Goal: Task Accomplishment & Management: Complete application form

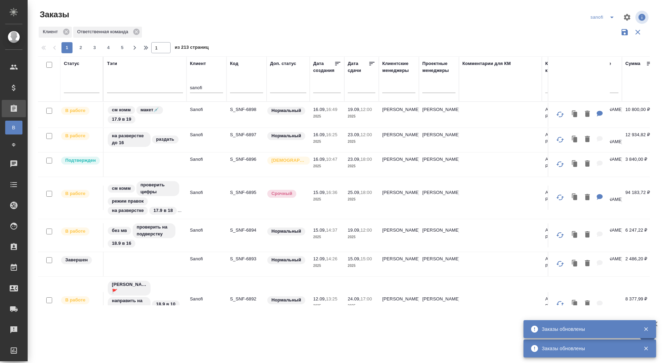
click at [609, 18] on icon "split button" at bounding box center [612, 17] width 8 height 8
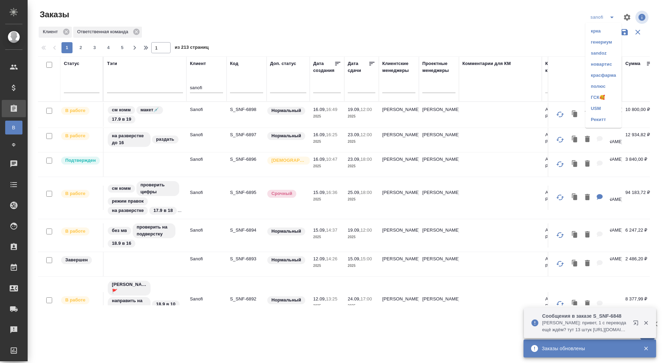
click at [598, 74] on li "красфарма" at bounding box center [603, 75] width 36 height 11
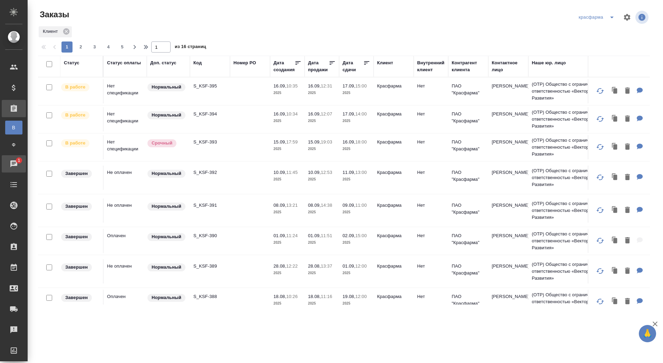
click at [14, 161] on div "Чаты" at bounding box center [5, 164] width 17 height 10
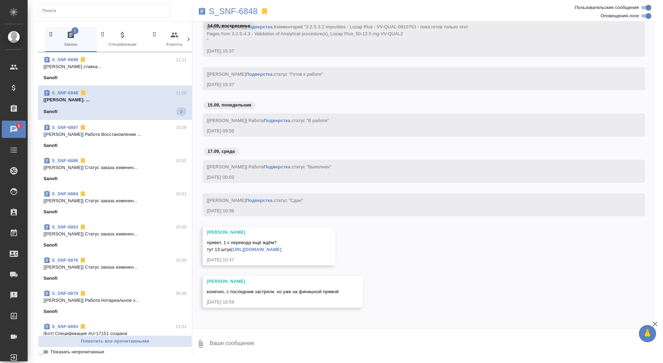
scroll to position [33733, 0]
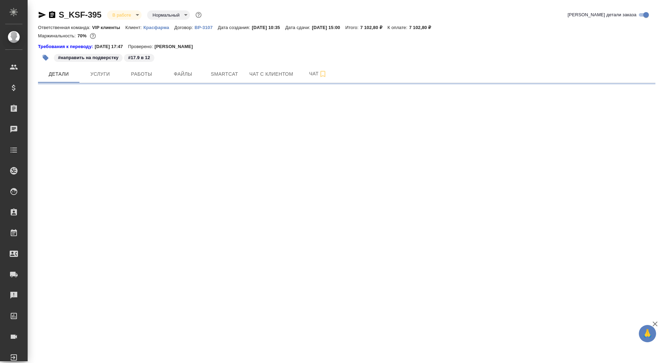
select select "RU"
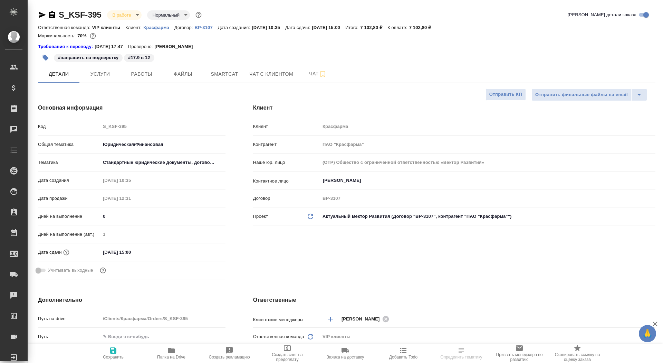
type textarea "x"
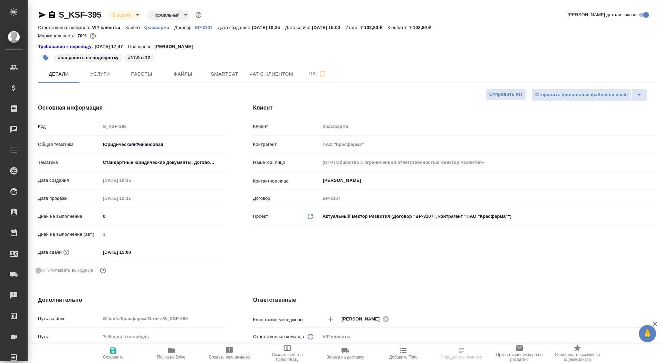
type textarea "x"
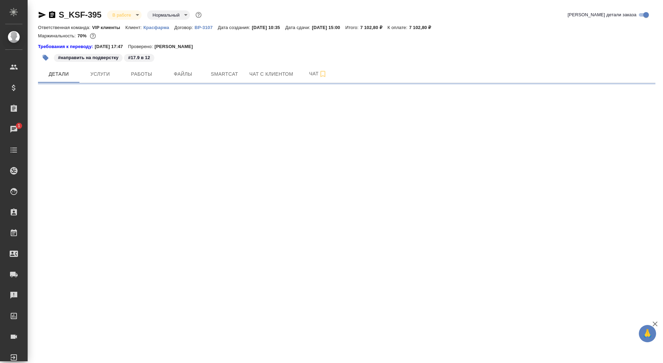
select select "RU"
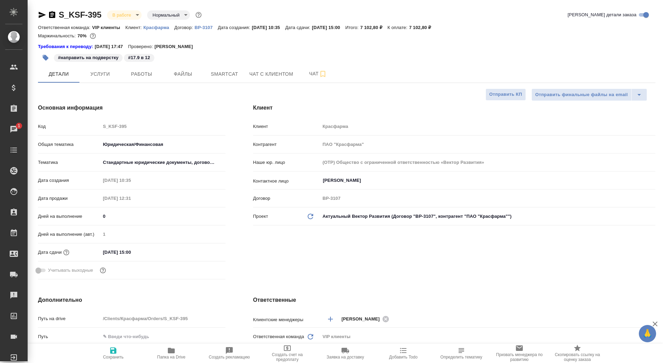
type textarea "x"
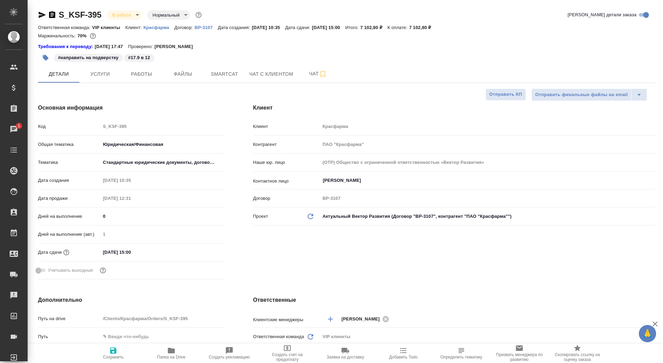
type textarea "x"
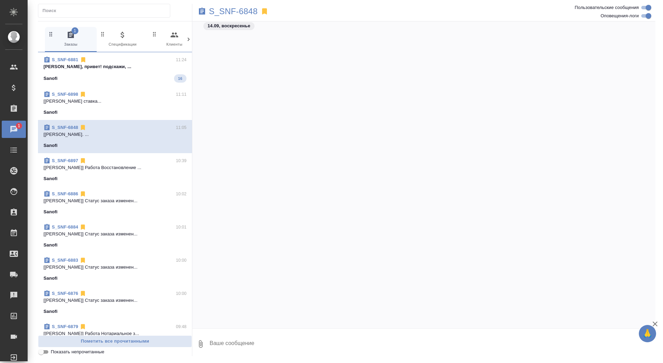
scroll to position [33733, 0]
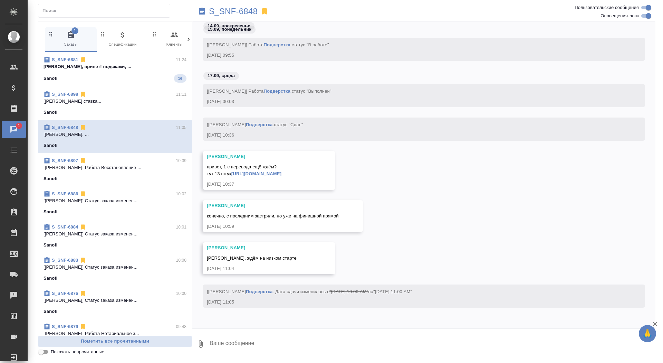
click at [147, 67] on p "[PERSON_NAME], привет! подскажи, ..." at bounding box center [115, 66] width 143 height 7
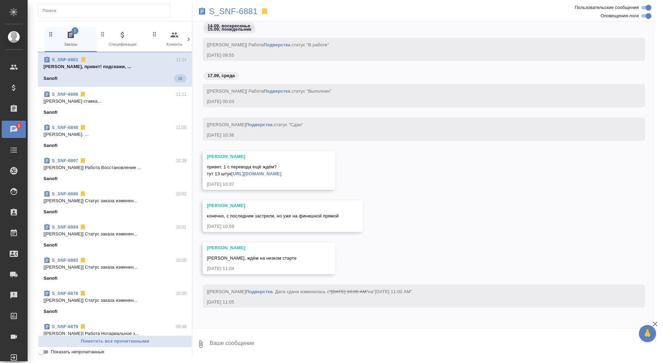
scroll to position [17965, 0]
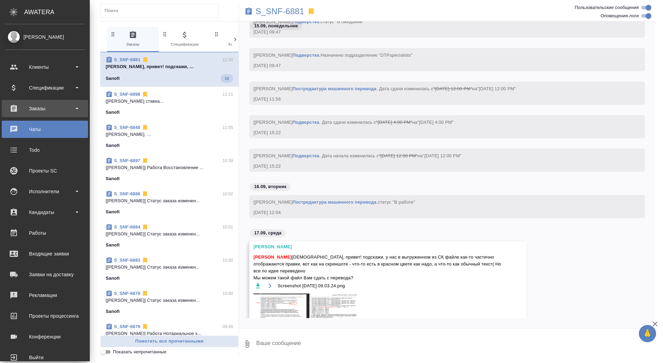
click at [9, 111] on div "Заказы" at bounding box center [44, 108] width 79 height 10
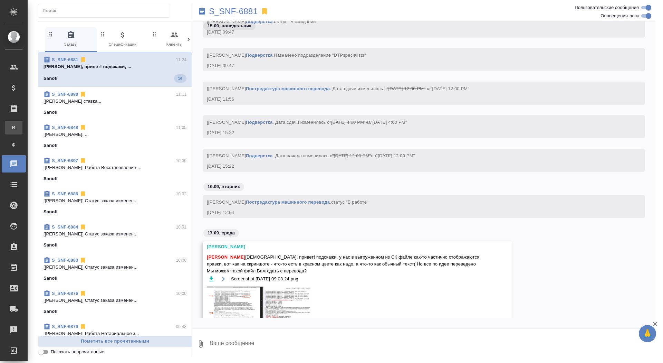
click at [10, 125] on div "Все заказы" at bounding box center [5, 127] width 10 height 7
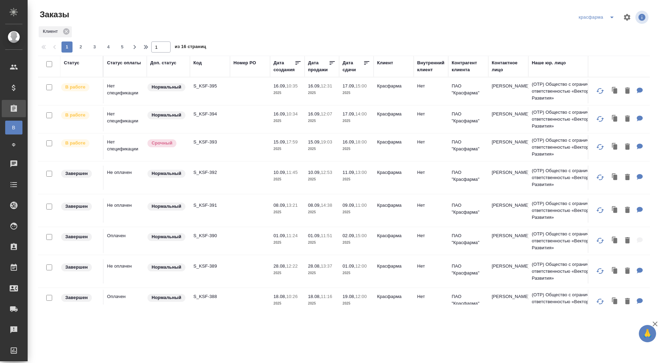
click at [609, 16] on icon "split button" at bounding box center [612, 17] width 8 height 8
click at [588, 43] on li "sanofi" at bounding box center [597, 42] width 42 height 11
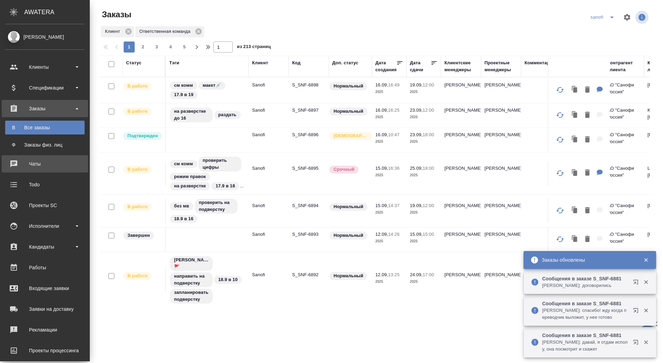
click at [41, 164] on div "Чаты" at bounding box center [44, 164] width 79 height 10
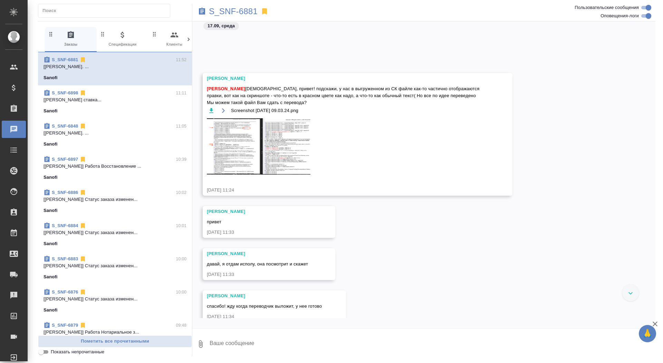
scroll to position [18982, 0]
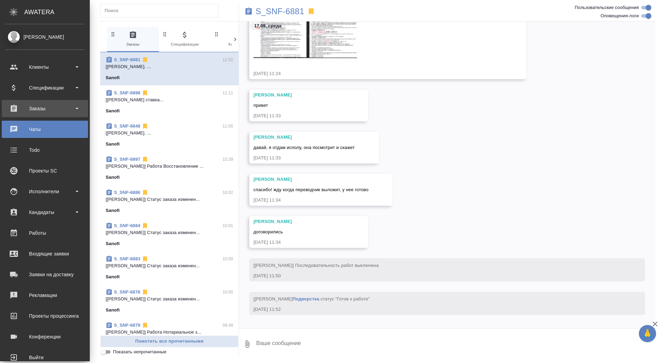
click at [13, 110] on div "Заказы" at bounding box center [44, 108] width 79 height 10
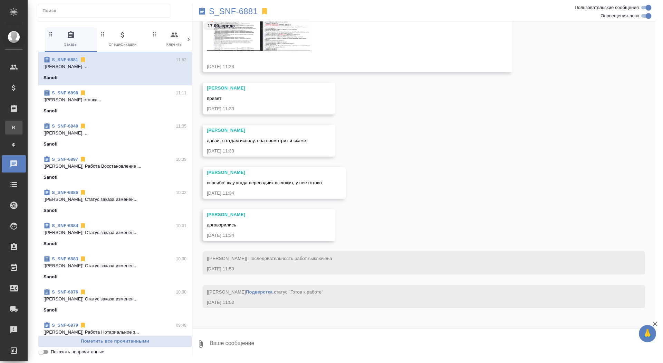
click at [10, 126] on div "Все заказы" at bounding box center [5, 127] width 10 height 7
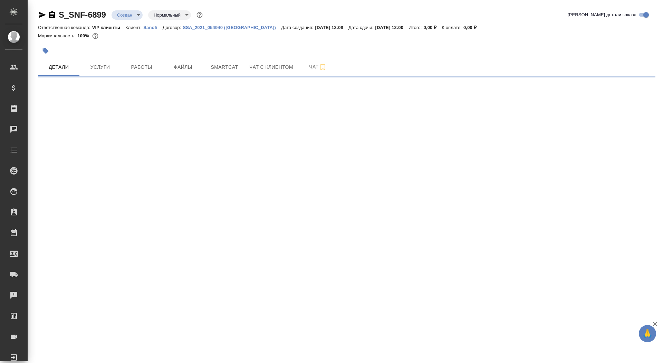
select select "RU"
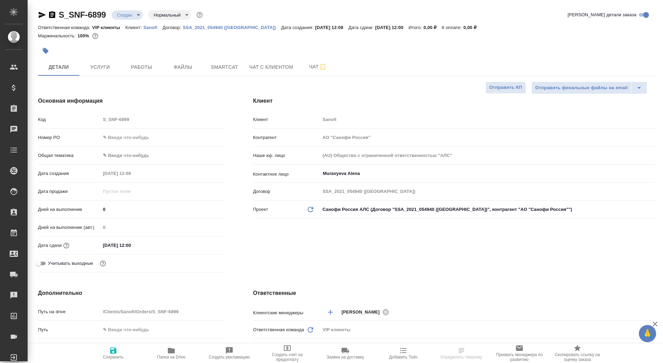
type textarea "x"
drag, startPoint x: 107, startPoint y: 209, endPoint x: 96, endPoint y: 208, distance: 11.1
click at [96, 209] on div "Дней на выполнение 0" at bounding box center [132, 209] width 188 height 12
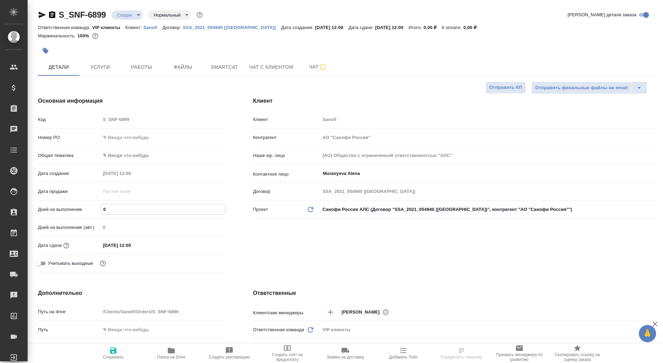
type input "1"
type textarea "x"
type input "15"
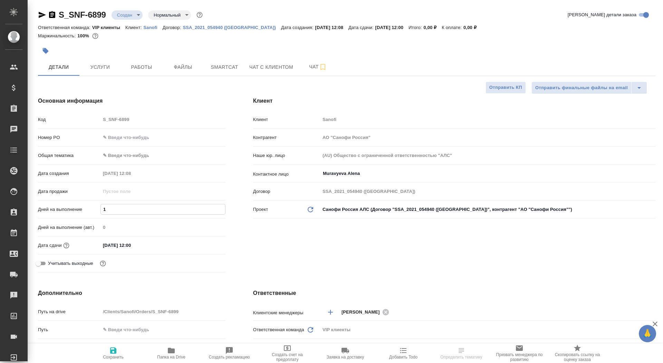
type textarea "x"
type input "15"
click at [116, 353] on icon "button" at bounding box center [113, 350] width 8 height 8
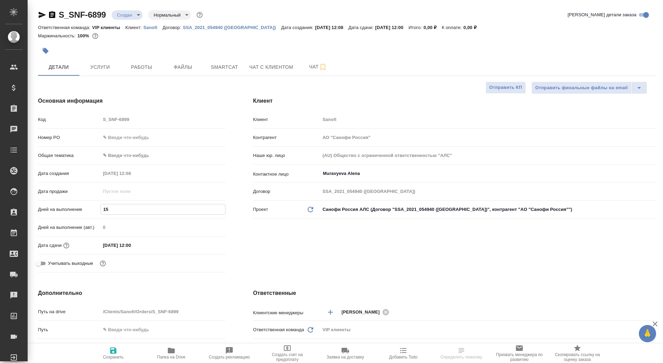
type textarea "x"
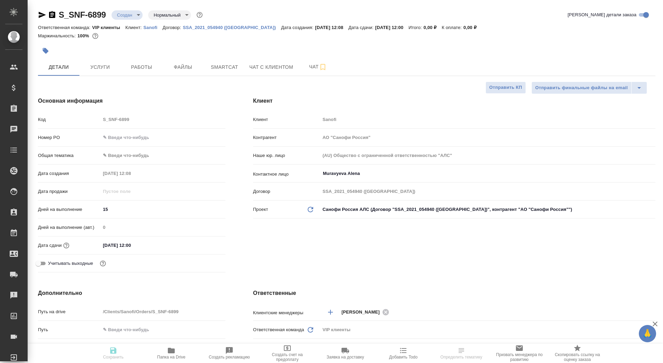
type textarea "x"
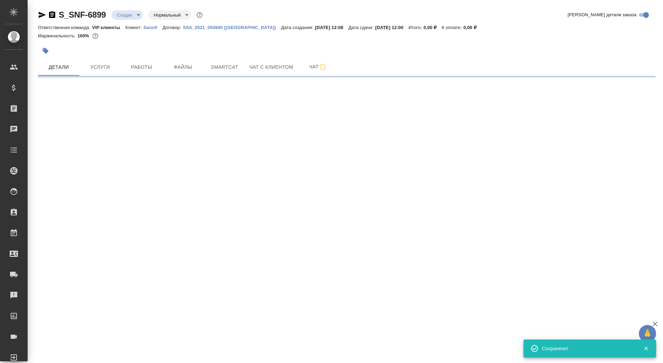
select select "RU"
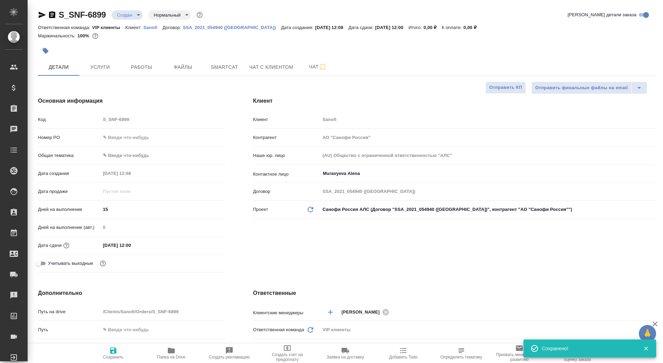
type textarea "x"
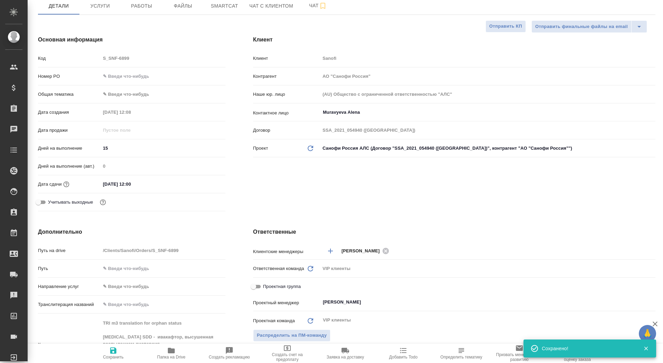
type textarea "x"
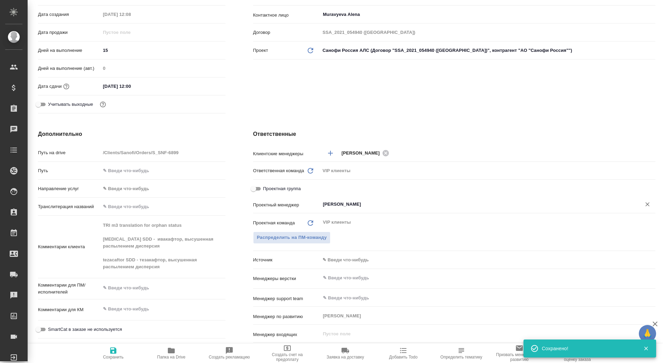
click at [345, 203] on input "Сайдашева Диляра" at bounding box center [476, 204] width 308 height 8
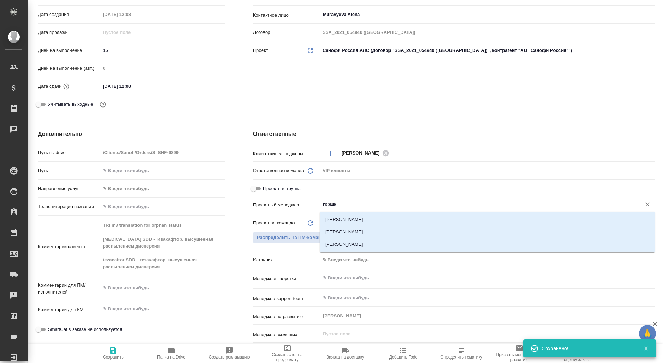
type input "горшко"
click at [355, 231] on li "Горшкова Валентина" at bounding box center [487, 231] width 335 height 12
type textarea "x"
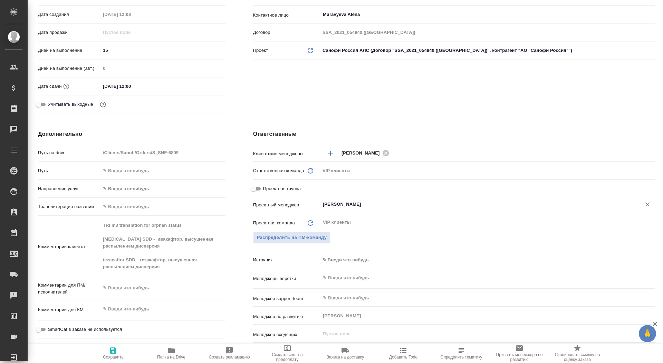
type input "Горшкова Валентина"
click at [111, 352] on icon "button" at bounding box center [113, 350] width 6 height 6
type textarea "x"
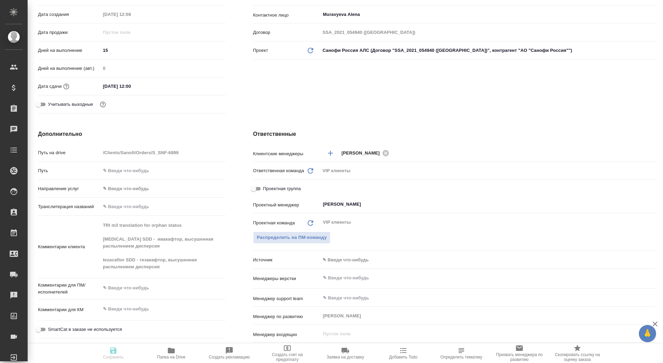
type textarea "x"
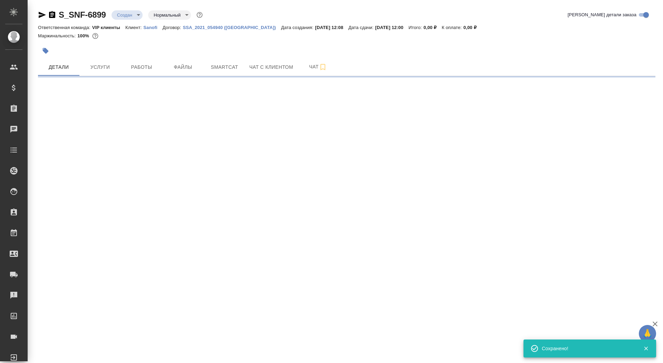
select select "RU"
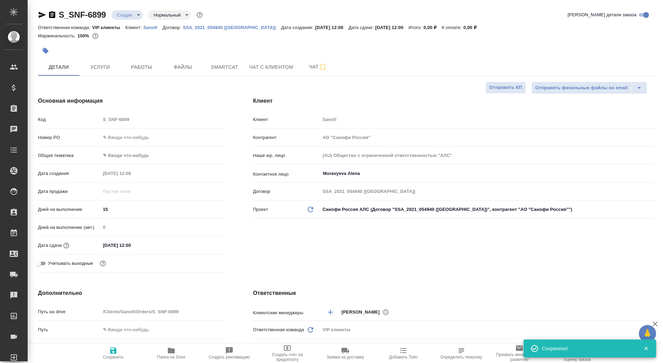
type textarea "x"
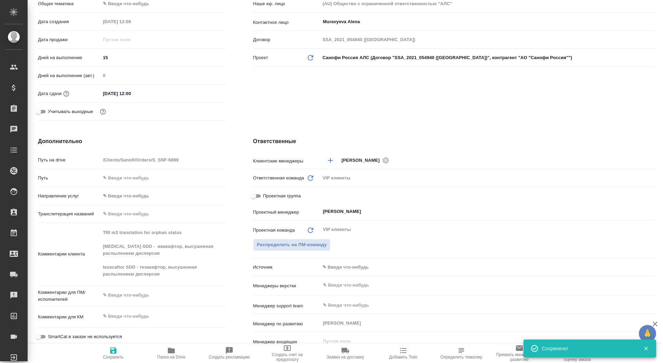
scroll to position [165, 0]
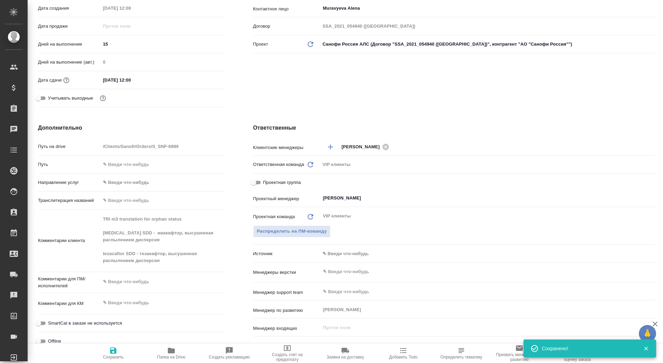
click at [100, 233] on div "Комментарии клиента TRI m3 translation for orphan status ivacaftor SDD - ивакаф…" at bounding box center [132, 240] width 188 height 57
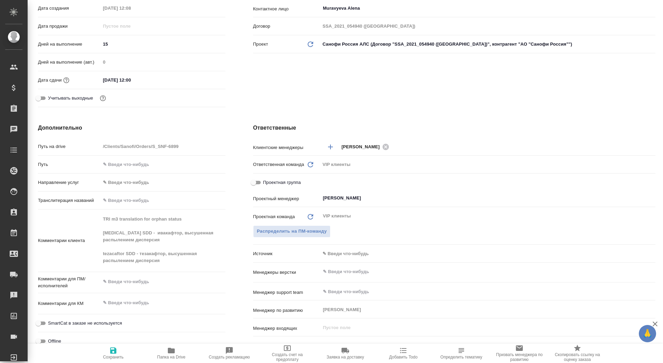
click at [117, 287] on div "x" at bounding box center [162, 282] width 125 height 15
type textarea "x"
paste textarea "ivacaftor SDD - ивакафтор, высушенная распылением дисперсия tezacaftor SDD - те…"
type textarea "x"
type textarea "ivacaftor SDD - ивакафтор, высушенная распылением дисперсия tezacaftor SDD - те…"
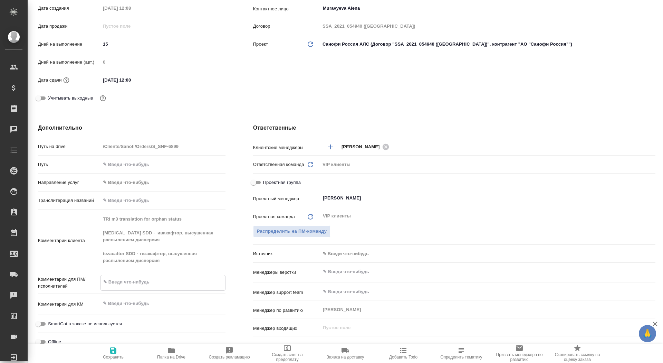
type textarea "x"
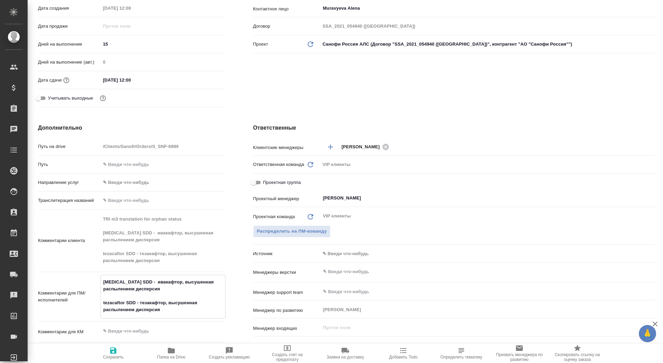
type textarea "ivacaftor SDD - ивакафтор, высушенная распылением дисперсия tezacaftor SDD - те…"
type textarea "x"
click at [111, 354] on icon "button" at bounding box center [113, 350] width 8 height 8
type textarea "x"
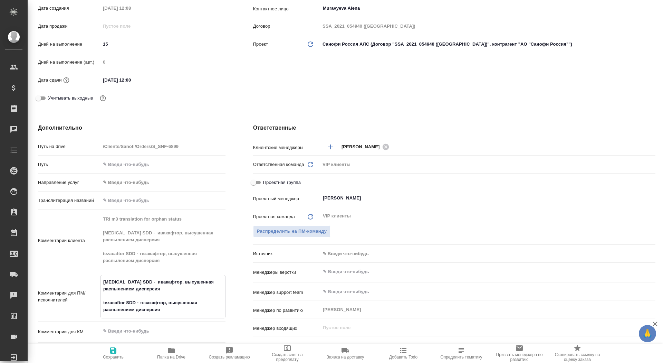
type textarea "x"
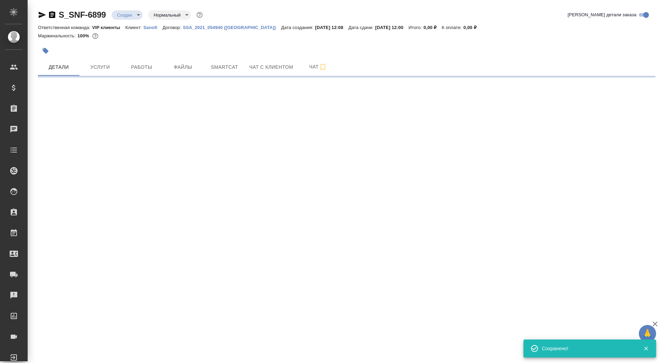
scroll to position [0, 0]
select select "RU"
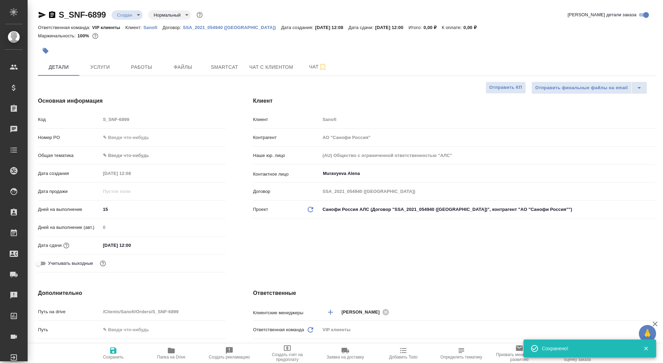
click at [44, 49] on icon "button" at bounding box center [46, 51] width 6 height 6
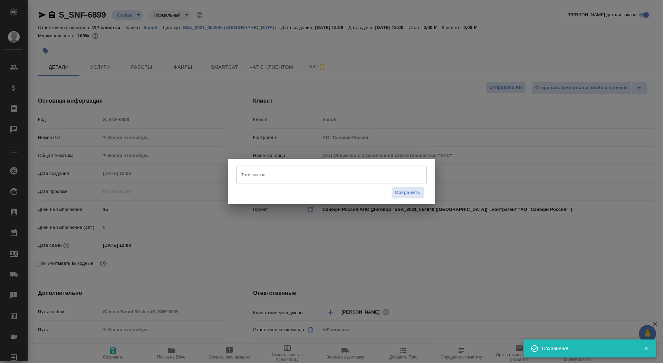
type textarea "x"
click at [291, 176] on input "Тэги заказа" at bounding box center [324, 175] width 171 height 12
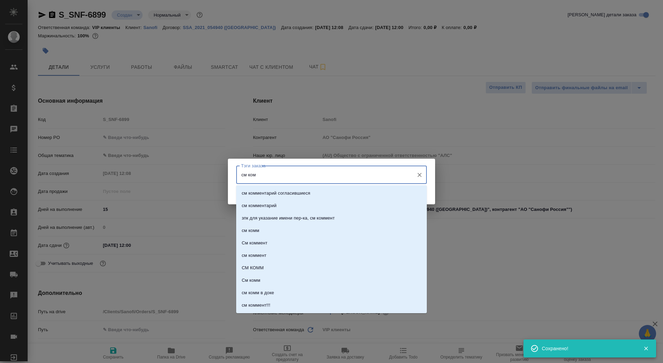
type input "см комм"
click at [319, 230] on li "см комм" at bounding box center [331, 230] width 191 height 12
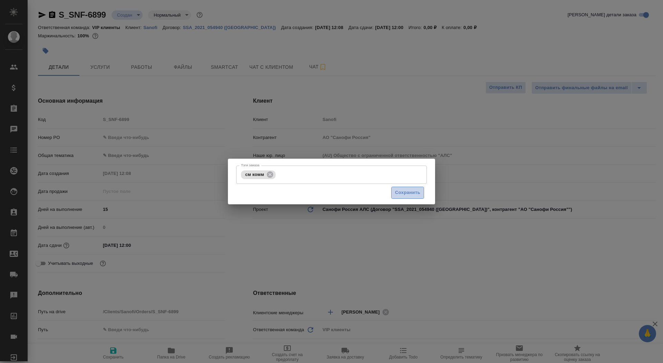
click at [415, 192] on span "Сохранить" at bounding box center [407, 193] width 25 height 8
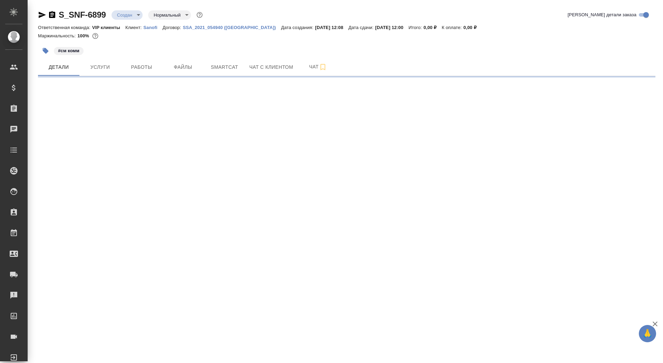
select select "RU"
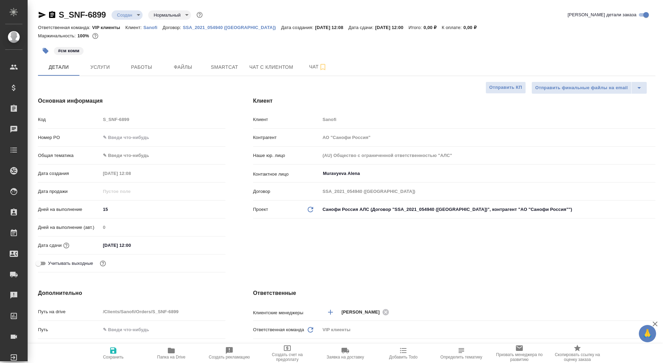
type textarea "x"
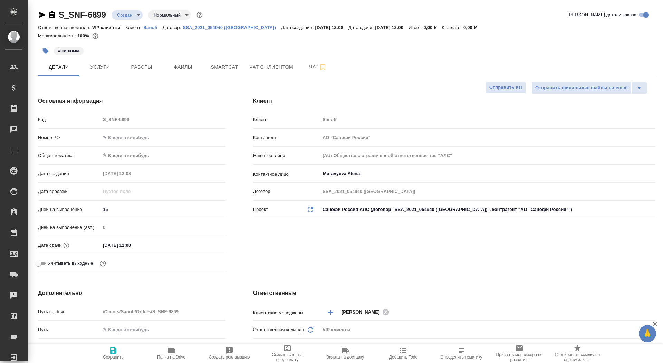
type textarea "x"
click at [177, 344] on button "Папка на Drive" at bounding box center [171, 352] width 58 height 19
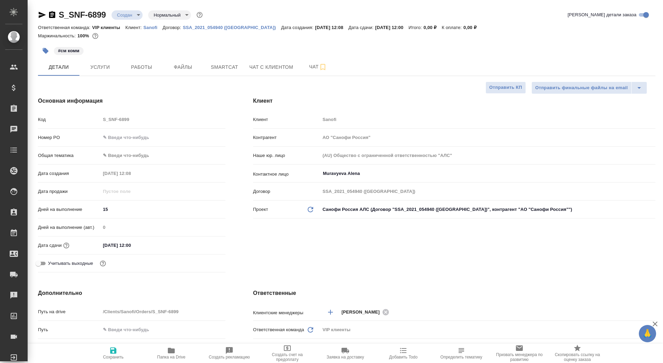
type textarea "x"
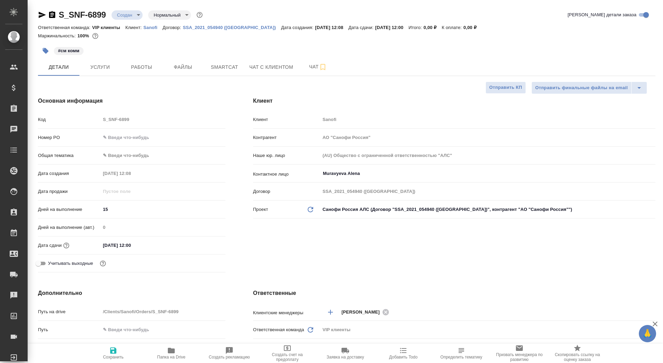
type textarea "x"
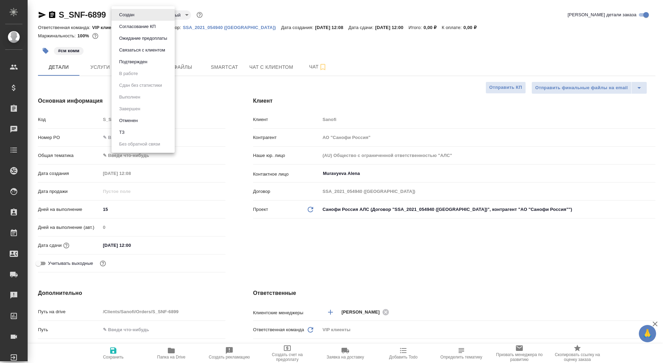
click at [136, 15] on body "🙏 .cls-1 fill:#fff; AWATERA Saydasheva Dilyara Клиенты Спецификации Заказы 0 Ча…" at bounding box center [331, 181] width 663 height 363
click at [146, 134] on li "ТЗ" at bounding box center [143, 132] width 63 height 12
type textarea "x"
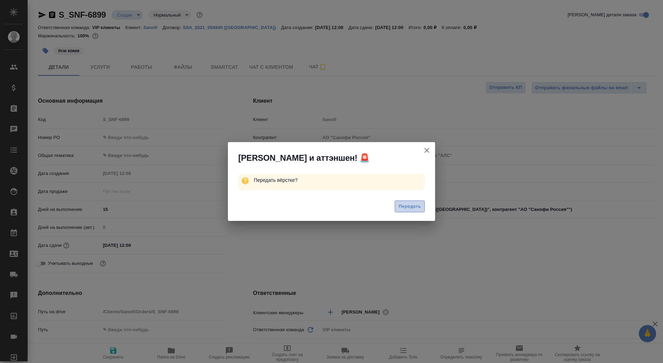
click at [417, 202] on button "Передать" at bounding box center [410, 206] width 30 height 12
type textarea "x"
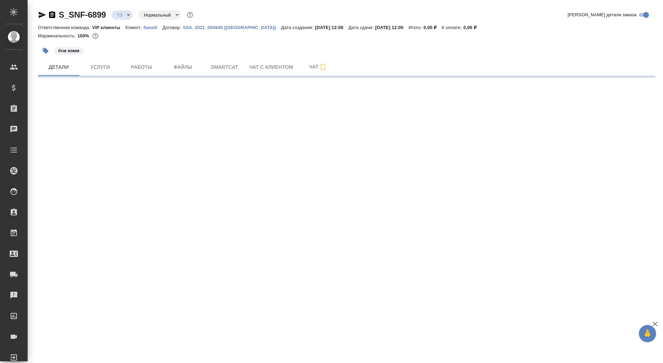
select select "RU"
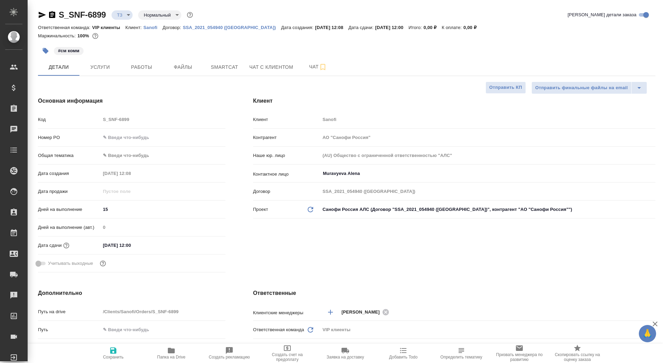
type textarea "x"
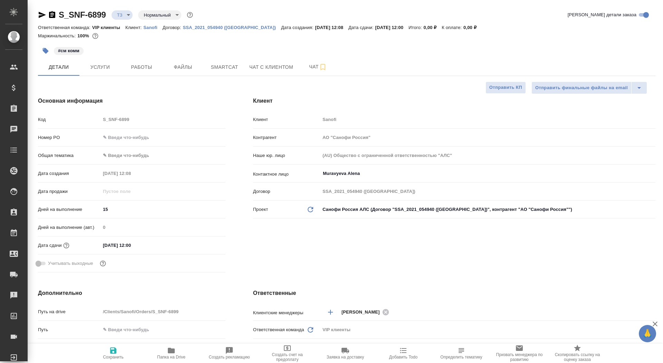
type textarea "x"
click at [97, 62] on button "Услуги" at bounding box center [99, 66] width 41 height 17
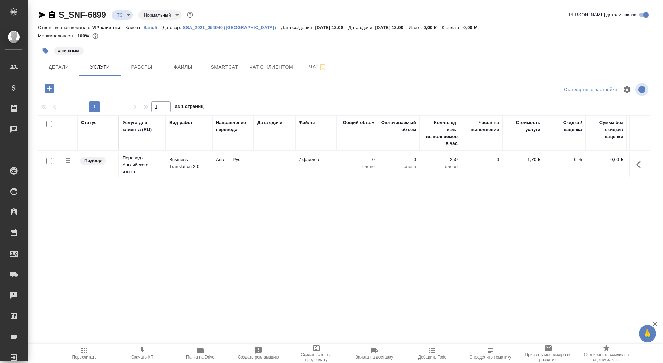
click at [259, 166] on td at bounding box center [274, 165] width 41 height 24
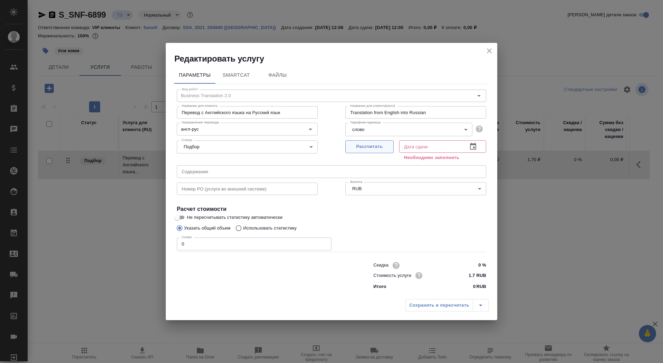
click at [369, 145] on span "Рассчитать" at bounding box center [369, 147] width 41 height 8
type input "02.10.2025 12:00"
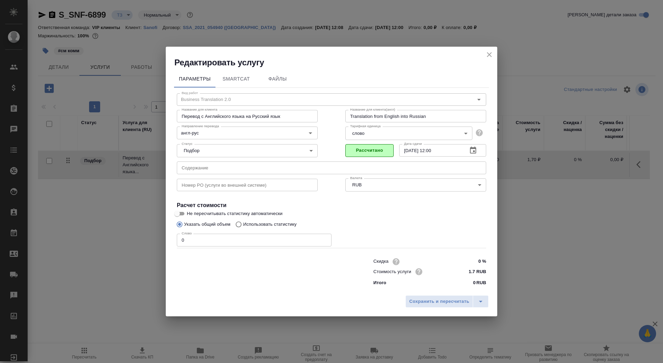
click at [207, 240] on input "0" at bounding box center [254, 239] width 155 height 12
type input "01"
click at [411, 295] on div "Сохранить и пересчитать" at bounding box center [332, 303] width 332 height 25
click at [183, 213] on input "Не пересчитывать статистику автоматически" at bounding box center [177, 213] width 25 height 8
checkbox input "true"
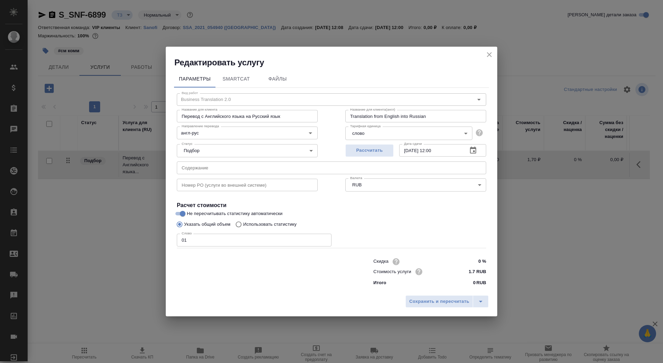
click at [424, 294] on div "Сохранить и пересчитать" at bounding box center [332, 303] width 332 height 25
click at [427, 306] on button "Сохранить и пересчитать" at bounding box center [439, 301] width 68 height 12
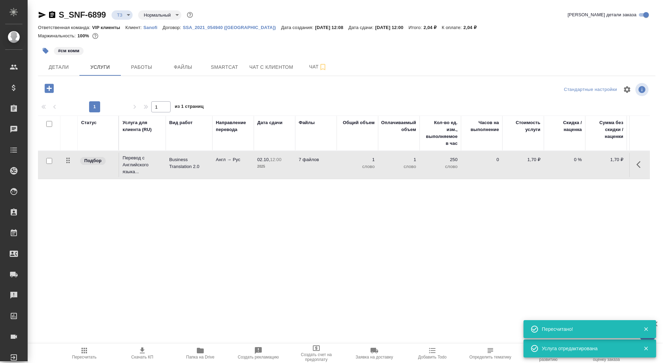
click at [48, 162] on input "checkbox" at bounding box center [49, 161] width 6 height 6
checkbox input "true"
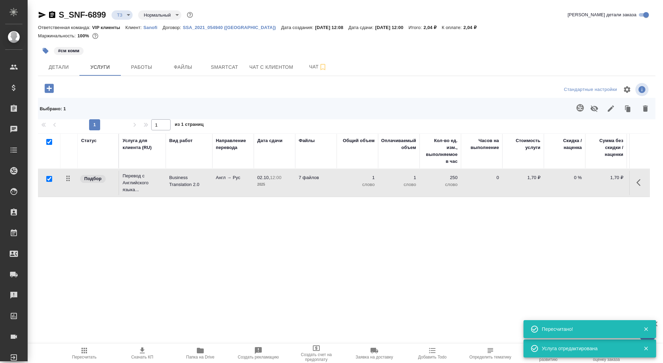
click at [578, 109] on icon "button" at bounding box center [579, 107] width 7 height 7
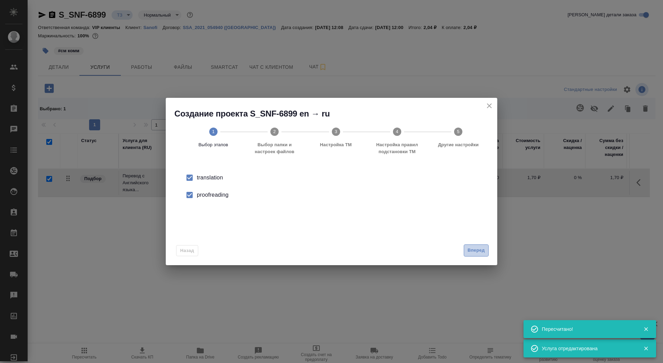
click at [473, 249] on span "Вперед" at bounding box center [476, 250] width 17 height 8
click at [430, 184] on input "Папка с файлами для перевода" at bounding box center [320, 181] width 287 height 8
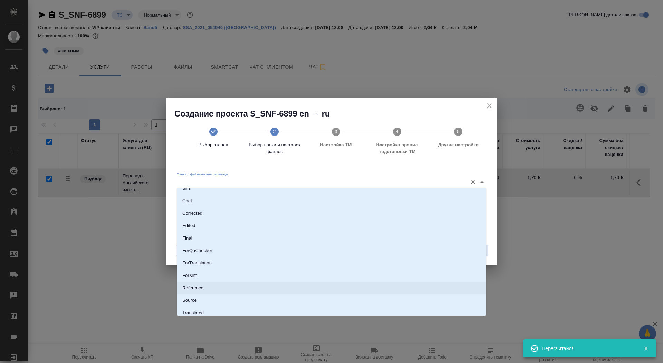
scroll to position [21, 0]
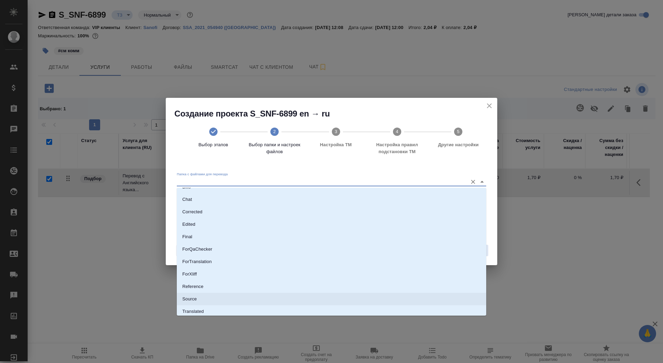
click at [391, 298] on li "Source" at bounding box center [331, 298] width 309 height 12
type input "Source"
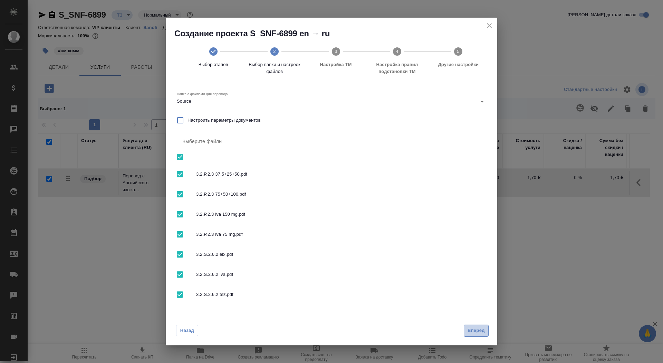
click at [480, 327] on span "Вперед" at bounding box center [476, 330] width 17 height 8
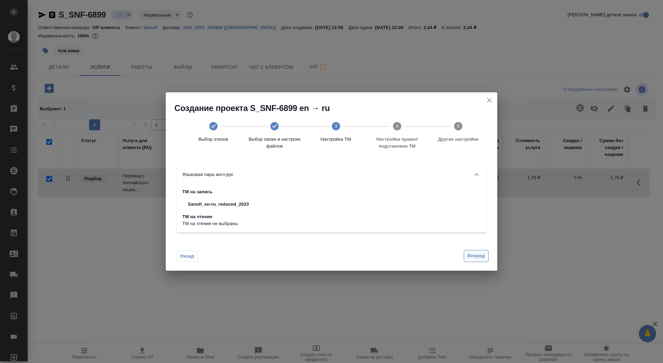
click at [477, 253] on span "Вперед" at bounding box center [476, 256] width 17 height 8
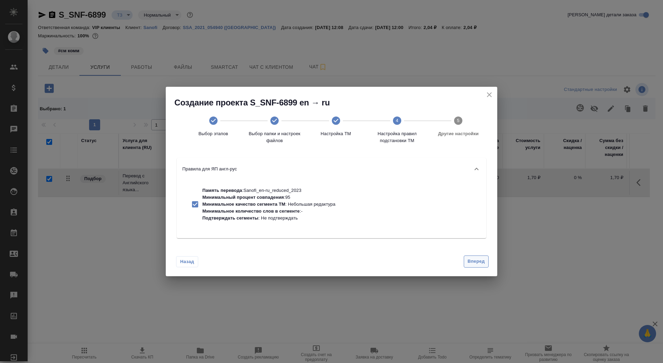
click at [477, 261] on span "Вперед" at bounding box center [476, 261] width 17 height 8
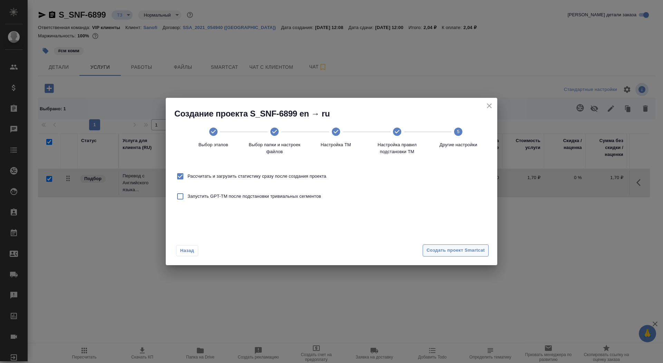
click at [474, 252] on span "Создать проект Smartcat" at bounding box center [455, 250] width 58 height 8
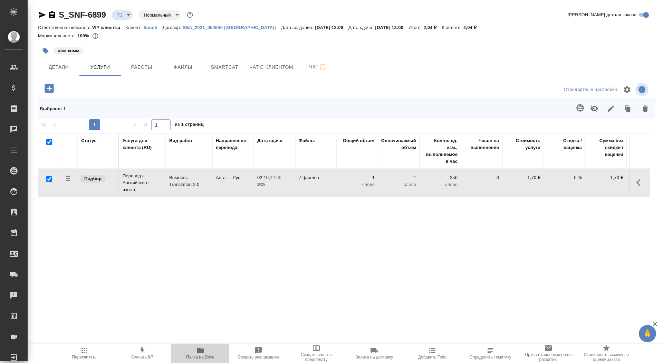
click at [200, 355] on span "Папка на Drive" at bounding box center [200, 356] width 28 height 5
click at [303, 70] on span "Чат" at bounding box center [317, 67] width 33 height 9
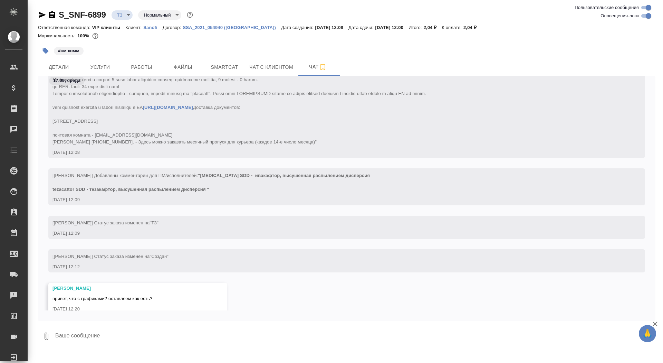
scroll to position [203, 0]
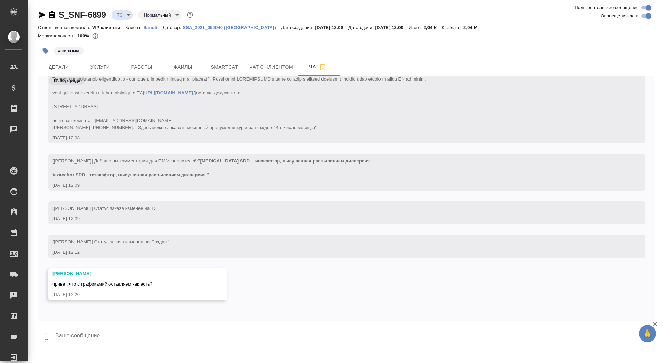
click at [116, 336] on textarea at bounding box center [355, 335] width 601 height 23
type textarea "привет, а можешь примеры накидать, плиз?"
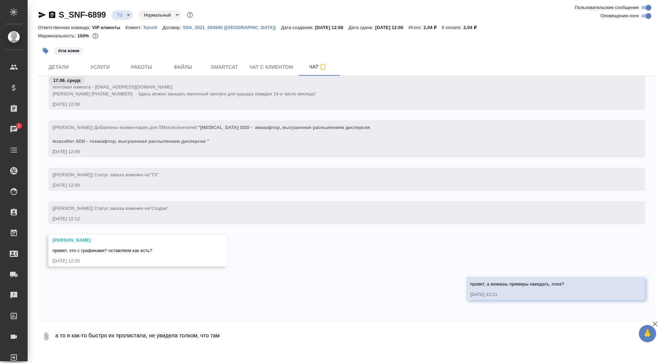
type textarea "а то я как-то быстро их пролистала, не увидела толком, что там"
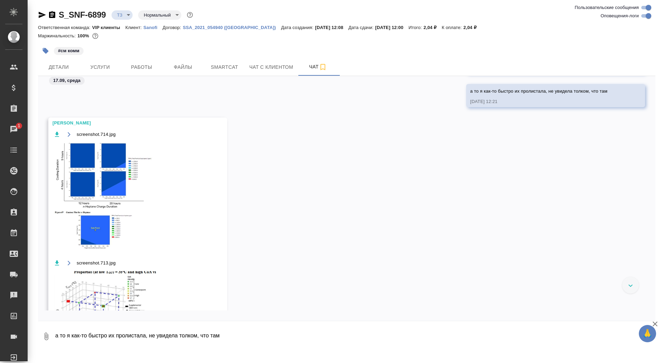
scroll to position [557, 0]
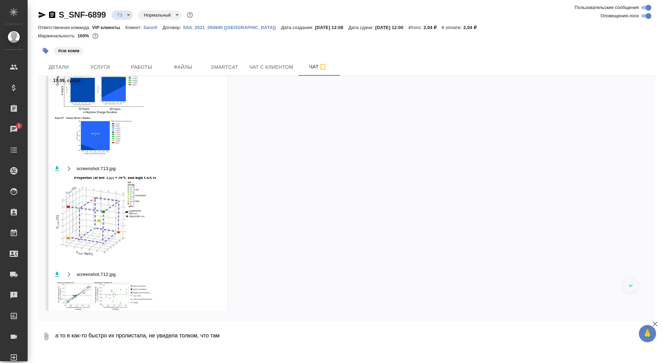
click at [135, 334] on textarea "а то я как-то быстро их пролистала, не увидела толком, что там" at bounding box center [355, 335] width 601 height 23
type textarea "спасибо, ушла уточнять"
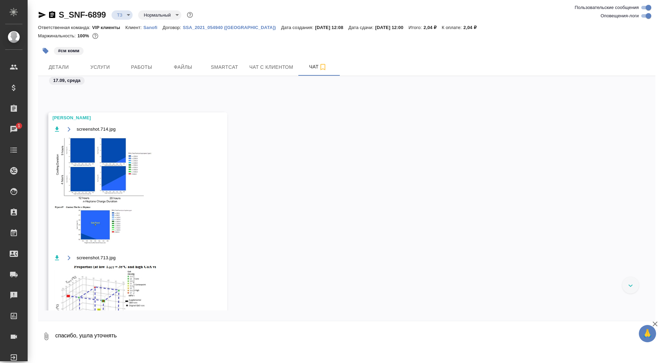
scroll to position [451, 0]
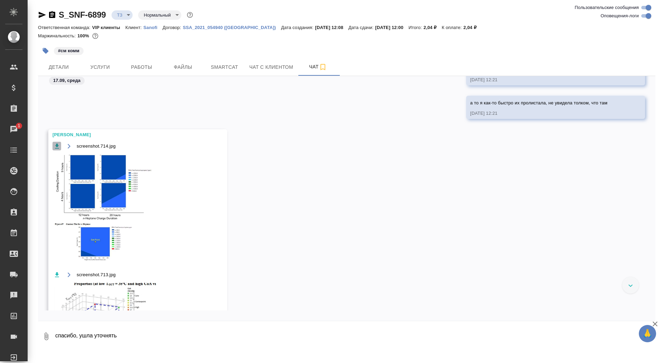
click at [55, 146] on icon "button" at bounding box center [57, 146] width 7 height 7
click at [55, 276] on icon "button" at bounding box center [57, 274] width 4 height 5
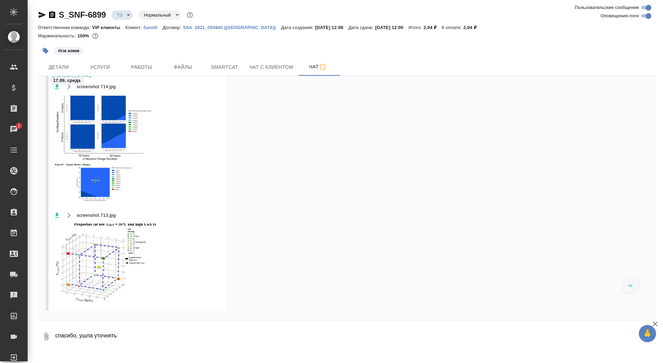
scroll to position [553, 0]
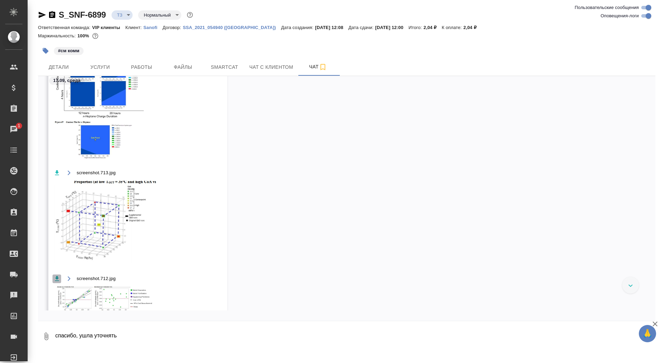
click at [56, 278] on icon "button" at bounding box center [57, 278] width 7 height 7
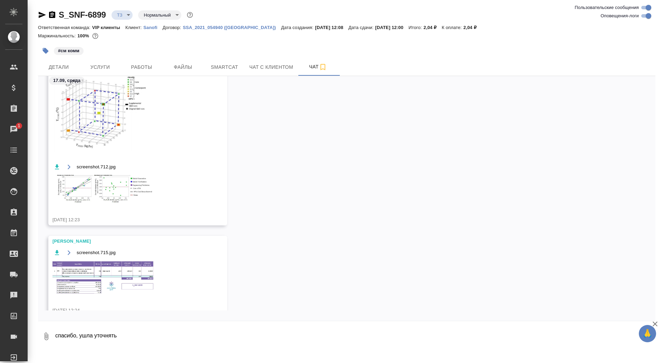
scroll to position [709, 0]
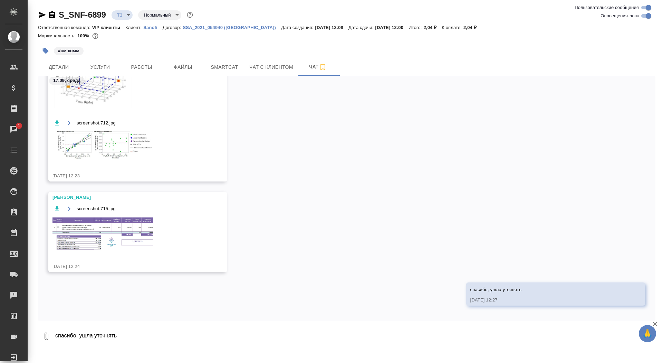
click at [53, 12] on icon "button" at bounding box center [52, 14] width 6 height 7
click at [129, 237] on img at bounding box center [104, 233] width 104 height 35
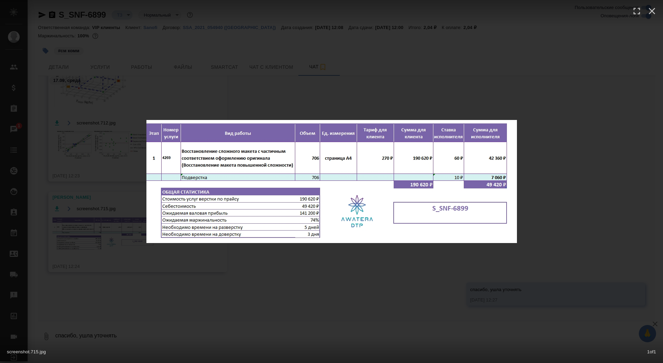
click at [118, 258] on div "screenshot.715.jpg 1 of 1" at bounding box center [331, 181] width 663 height 363
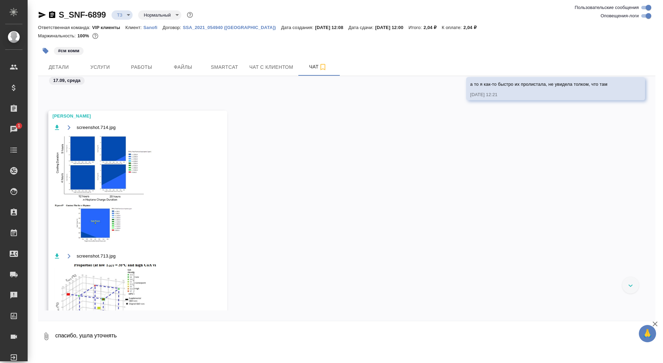
scroll to position [428, 0]
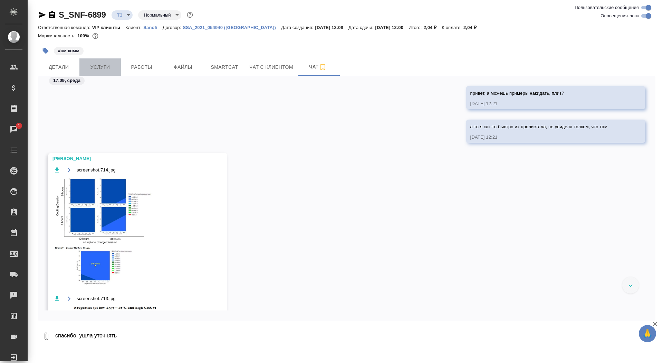
click at [104, 72] on button "Услуги" at bounding box center [99, 66] width 41 height 17
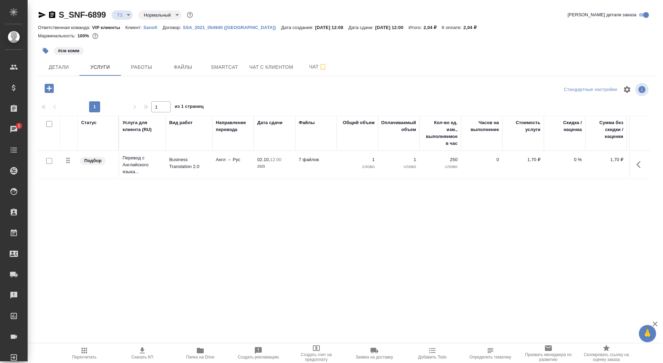
click at [257, 169] on p "2025" at bounding box center [274, 166] width 35 height 7
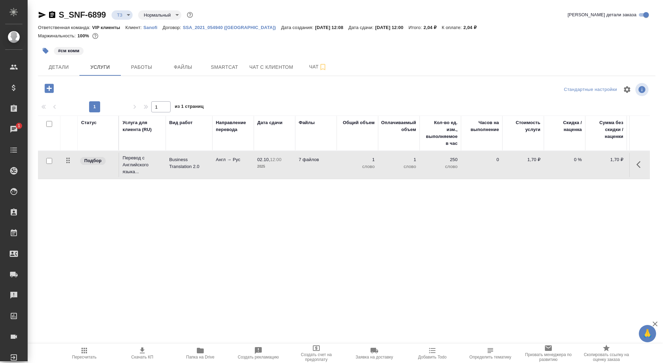
click at [257, 169] on p "2025" at bounding box center [274, 166] width 35 height 7
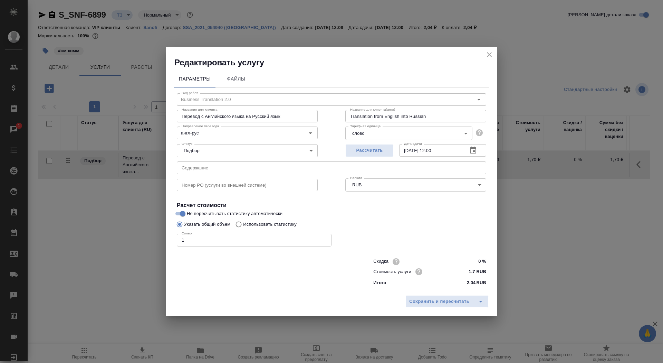
click at [269, 225] on p "Использовать статистику" at bounding box center [270, 224] width 54 height 7
click at [243, 225] on input "Использовать статистику" at bounding box center [237, 224] width 11 height 13
radio input "true"
radio input "false"
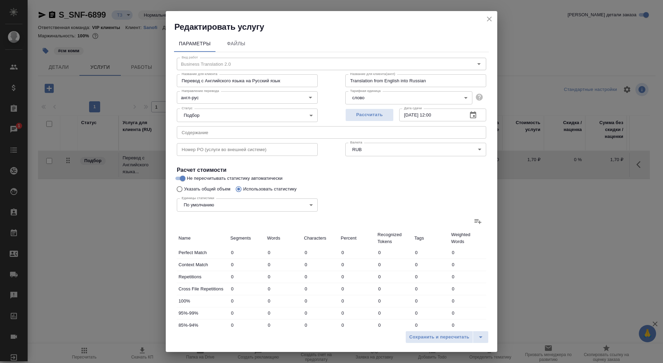
click at [480, 219] on icon at bounding box center [478, 221] width 8 height 8
click at [0, 0] on input "file" at bounding box center [0, 0] width 0 height 0
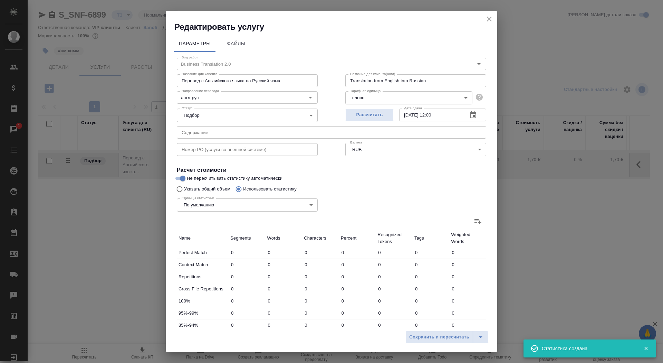
type input "4518"
type input "12286"
type input "74929"
type input "2469"
type input "11085"
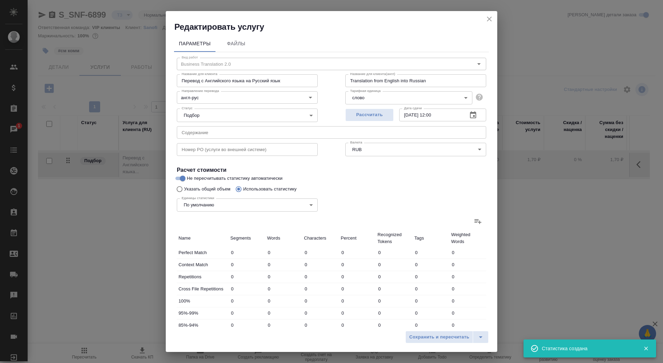
type input "65629"
type input "1114"
type input "7494"
type input "48611"
type input "7363"
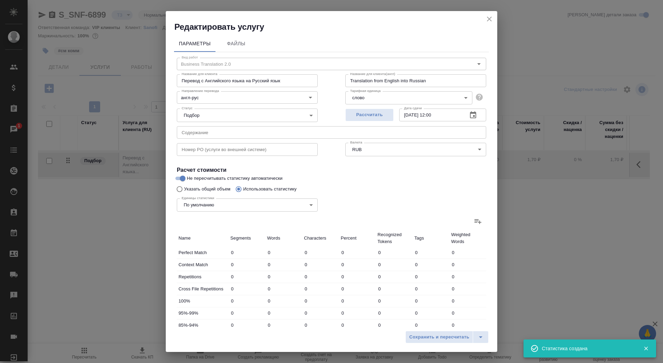
type input "24188"
type input "153851"
type input "675"
type input "6319"
type input "37564"
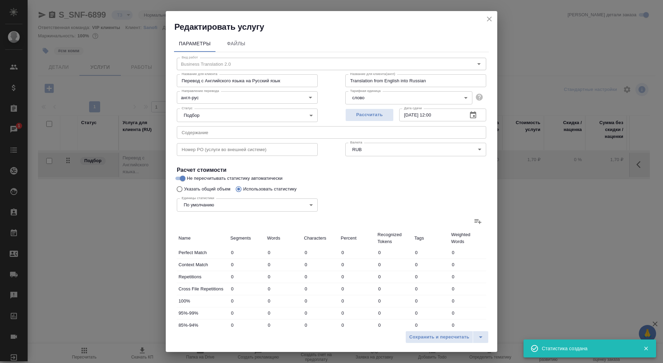
type input "420"
type input "4703"
type input "29748"
type input "953"
type input "5102"
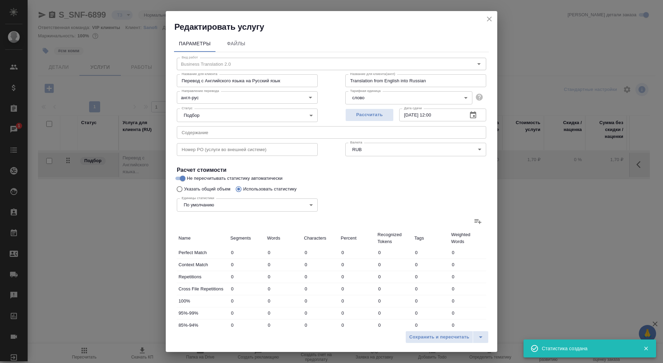
type input "31798"
type input "7299"
type input "107134"
type input "673562"
type input "21224"
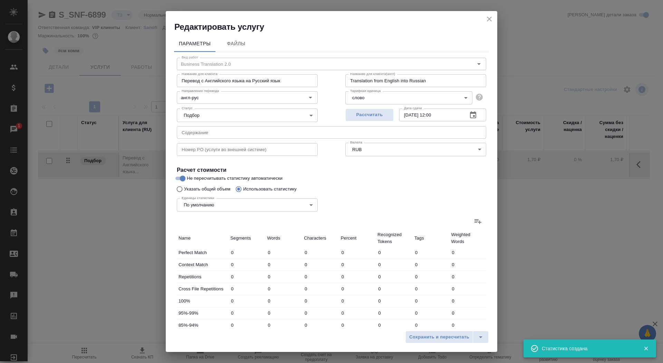
type input "159729"
type input "1001449"
type input "24807"
type input "178308"
type input "1115689"
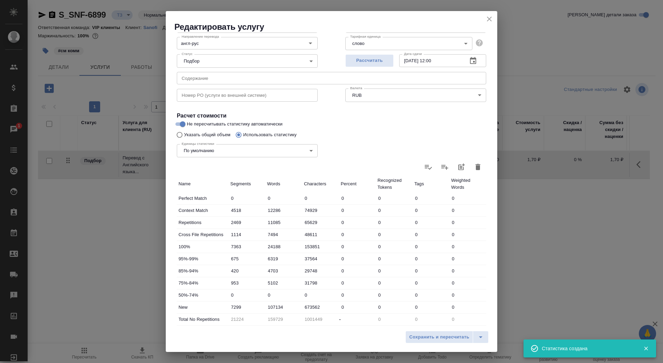
scroll to position [107, 0]
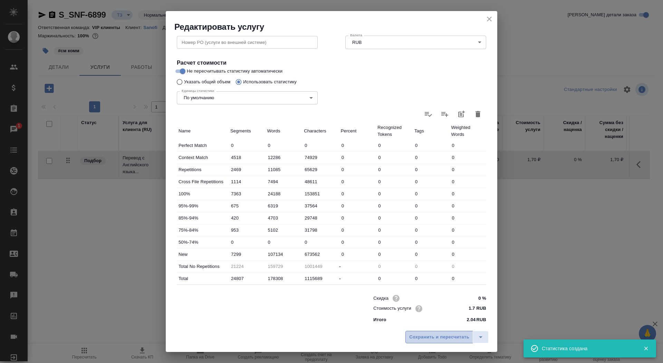
click at [438, 331] on button "Сохранить и пересчитать" at bounding box center [439, 336] width 68 height 12
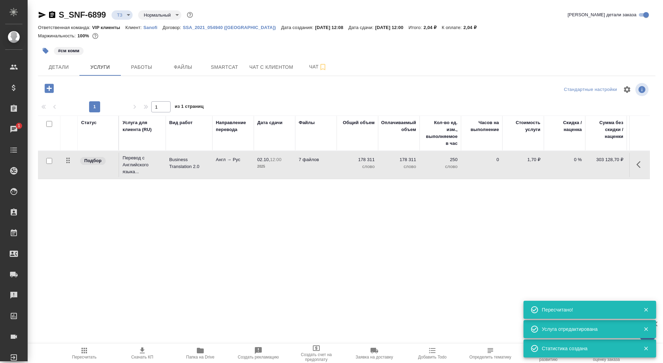
type input "new"
click at [300, 161] on p "7 файлов" at bounding box center [316, 159] width 35 height 7
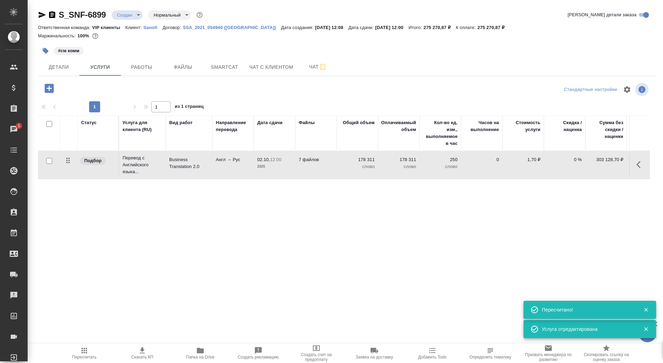
click at [300, 161] on p "7 файлов" at bounding box center [316, 159] width 35 height 7
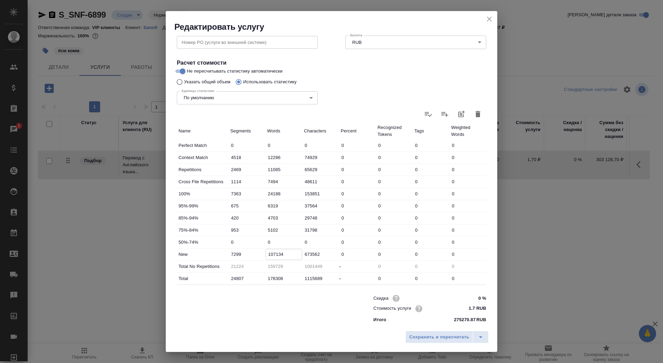
click at [271, 253] on input "107134" at bounding box center [284, 254] width 36 height 10
type input "117134"
click at [267, 192] on input "24188" at bounding box center [284, 194] width 36 height 10
type input "14188"
click at [272, 253] on input "117134" at bounding box center [284, 254] width 36 height 10
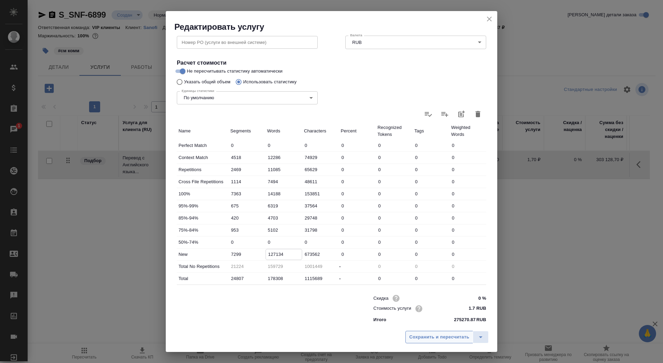
type input "127134"
click at [417, 334] on span "Сохранить и пересчитать" at bounding box center [439, 337] width 60 height 8
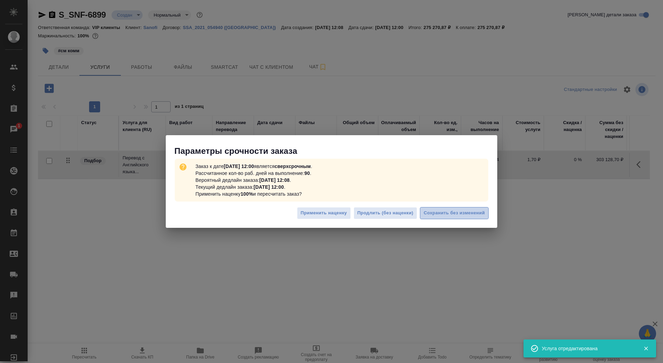
click at [445, 208] on button "Сохранить без изменений" at bounding box center [454, 213] width 69 height 12
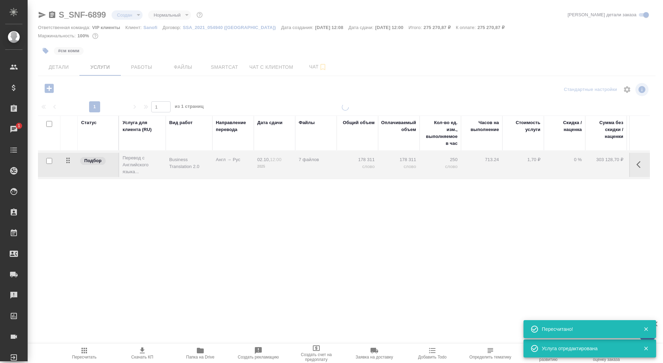
type input "urgent"
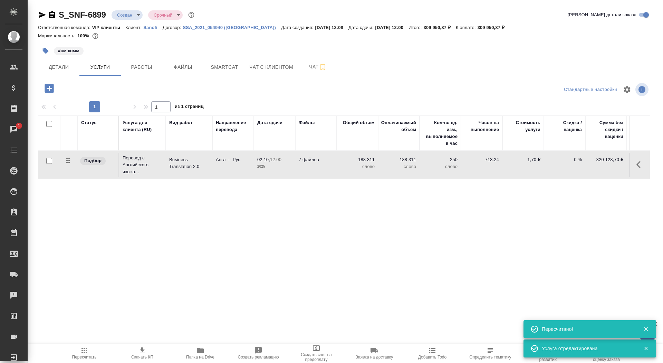
click at [50, 88] on icon "button" at bounding box center [49, 88] width 12 height 12
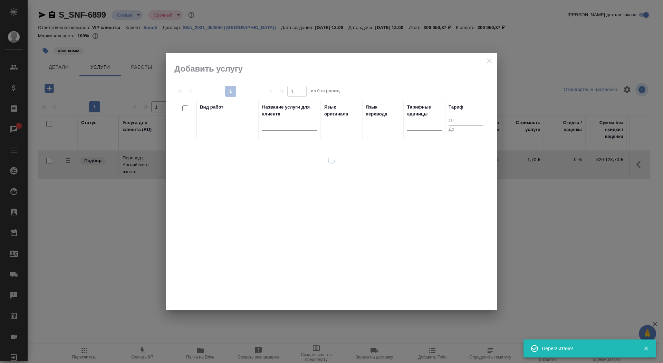
click at [266, 129] on input "text" at bounding box center [289, 126] width 55 height 9
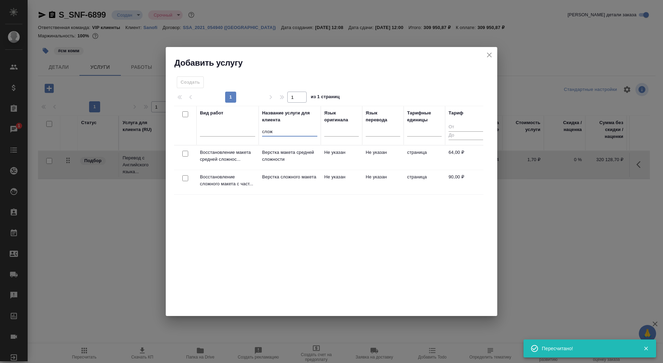
type input "слож"
click at [265, 173] on td "Верстка сложного макета" at bounding box center [290, 182] width 62 height 24
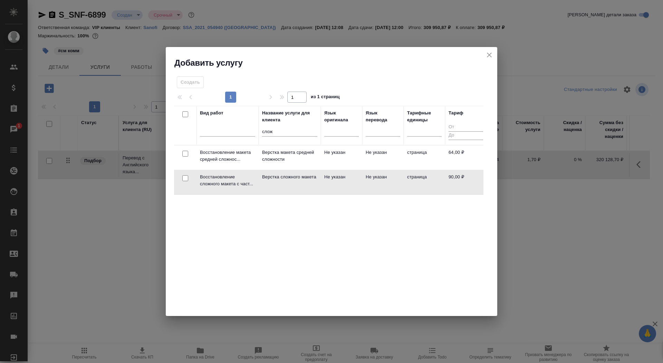
click at [265, 173] on td "Верстка сложного макета" at bounding box center [290, 182] width 62 height 24
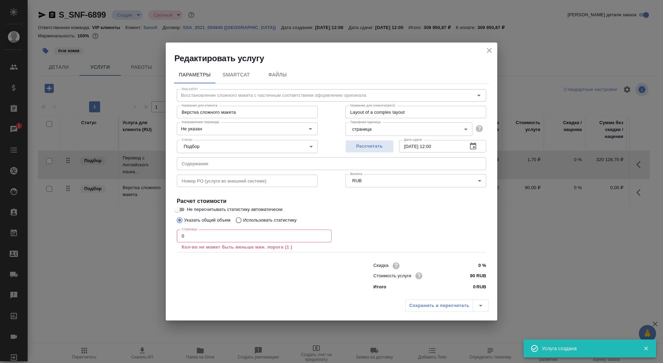
click at [254, 244] on p "Кол-во не может быть меньше мин. порога (1 )" at bounding box center [254, 246] width 145 height 7
click at [254, 238] on input "0" at bounding box center [254, 235] width 155 height 12
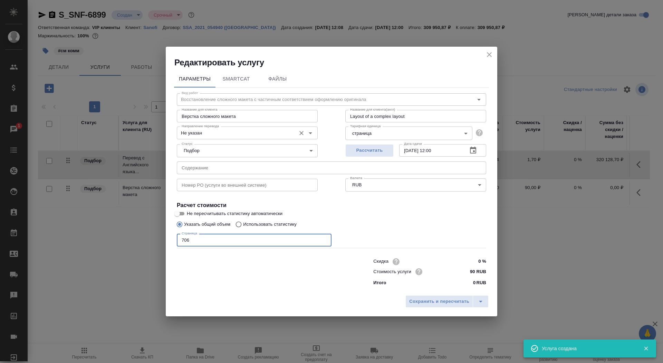
click at [227, 128] on div "Не указан Направление перевода" at bounding box center [247, 132] width 141 height 12
type input "706"
click at [228, 134] on input "Не указан" at bounding box center [236, 132] width 114 height 8
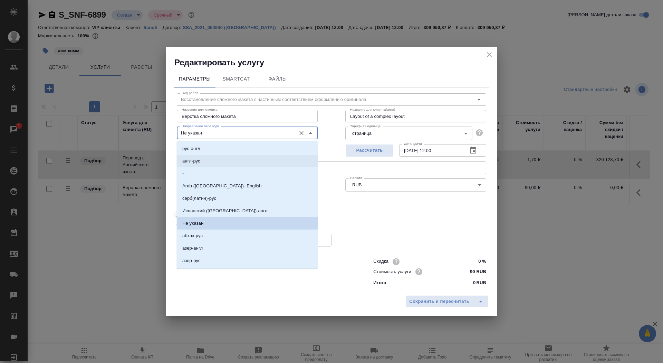
click at [228, 162] on li "англ-рус" at bounding box center [247, 161] width 141 height 12
type input "англ-рус"
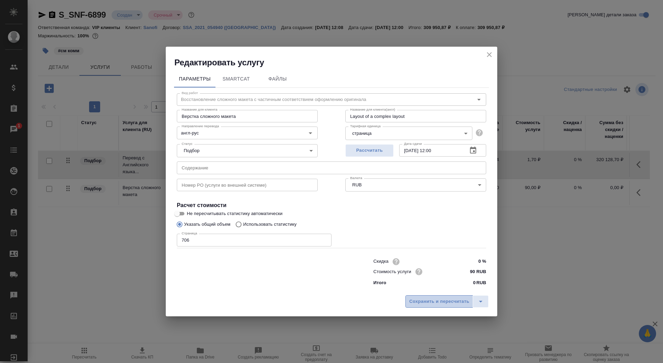
click at [418, 307] on button "Сохранить и пересчитать" at bounding box center [439, 301] width 68 height 12
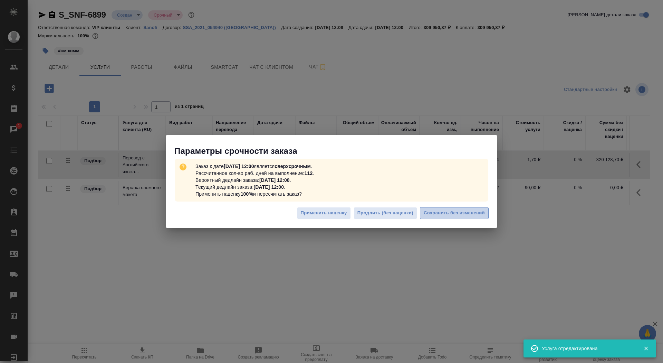
click at [456, 213] on span "Сохранить без изменений" at bounding box center [454, 213] width 61 height 8
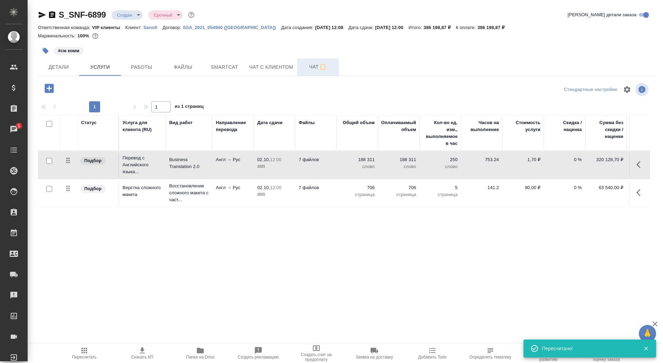
click at [311, 64] on span "Чат" at bounding box center [317, 67] width 33 height 9
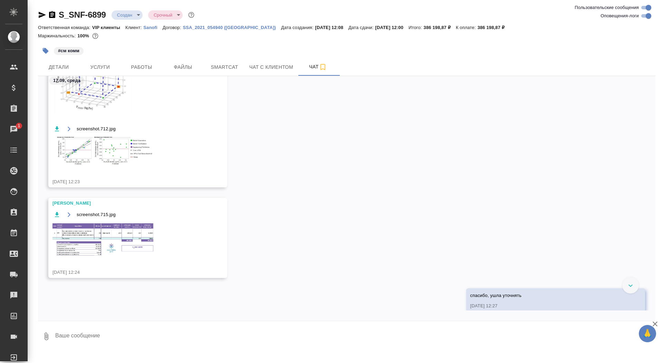
scroll to position [2134, 0]
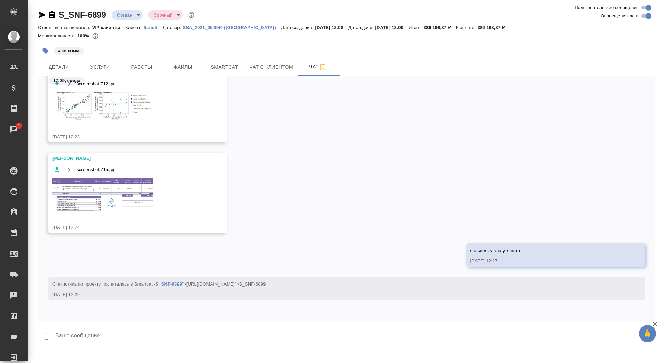
click at [110, 206] on img at bounding box center [104, 194] width 104 height 35
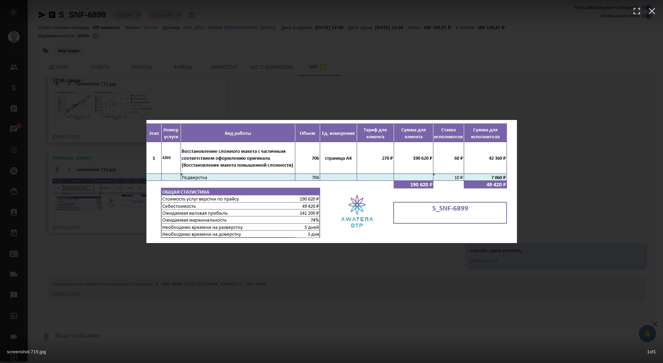
click at [107, 203] on div "screenshot.715.jpg 1 of 1" at bounding box center [331, 181] width 663 height 363
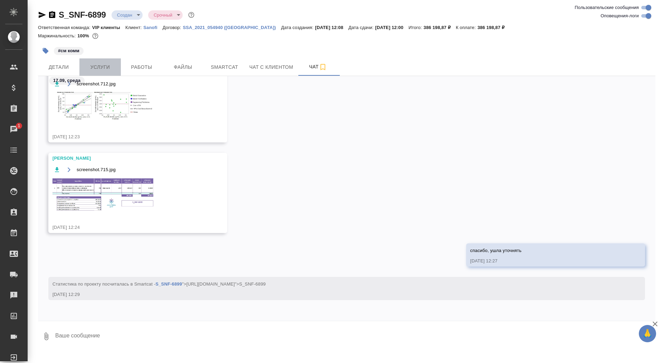
click at [110, 69] on span "Услуги" at bounding box center [100, 67] width 33 height 9
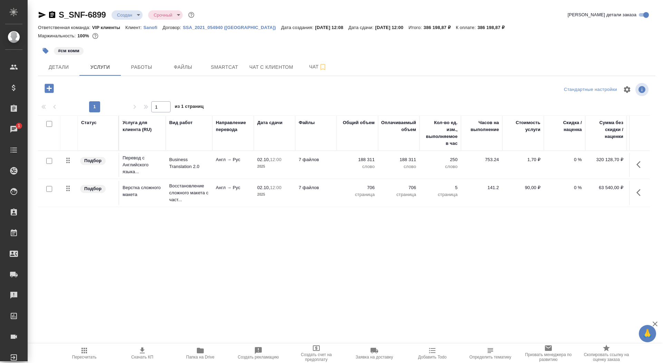
click at [285, 160] on span "02.10, 12:00" at bounding box center [274, 159] width 35 height 7
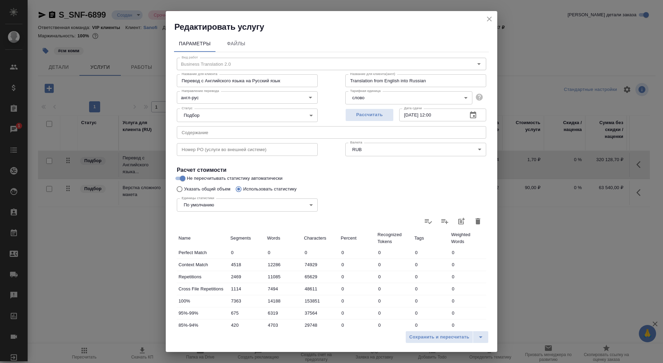
scroll to position [107, 0]
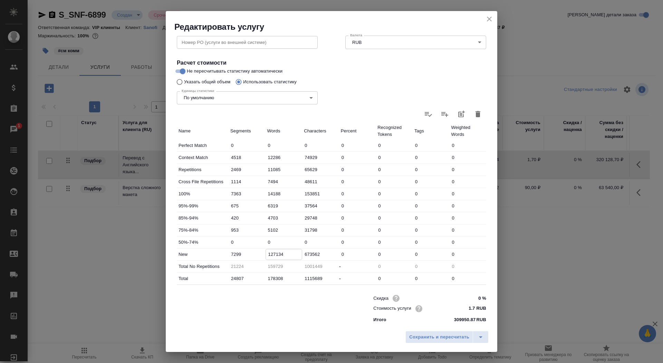
click at [273, 254] on input "127134" at bounding box center [284, 254] width 36 height 10
type input "129134"
click at [422, 340] on span "Сохранить и пересчитать" at bounding box center [439, 337] width 60 height 8
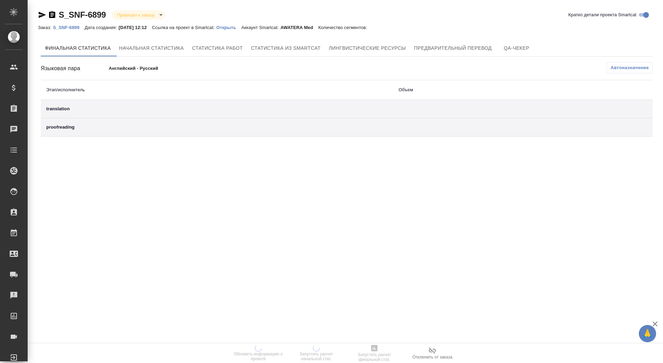
click at [231, 27] on p "Открыть" at bounding box center [228, 27] width 25 height 5
